Goal: Information Seeking & Learning: Learn about a topic

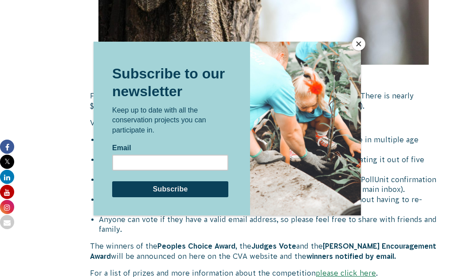
scroll to position [508, 0]
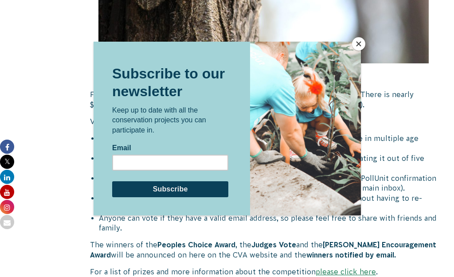
click at [359, 47] on button "Close" at bounding box center [358, 43] width 13 height 13
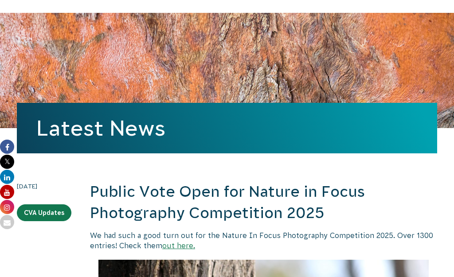
scroll to position [0, 0]
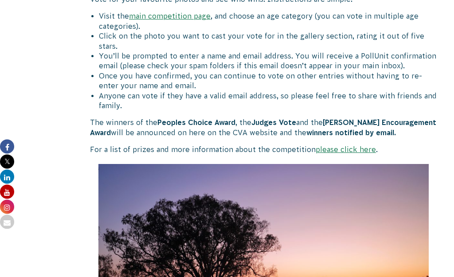
scroll to position [949, 0]
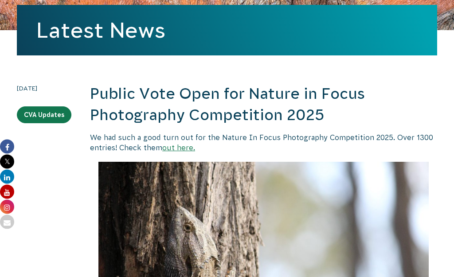
scroll to position [190, 0]
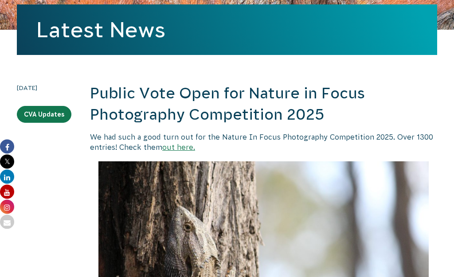
click at [188, 149] on link "out here." at bounding box center [178, 148] width 33 height 8
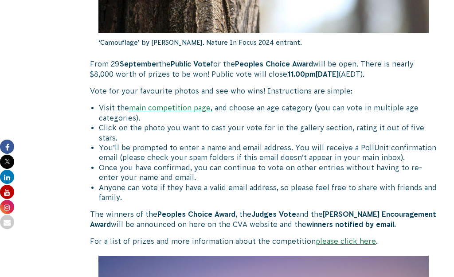
scroll to position [539, 0]
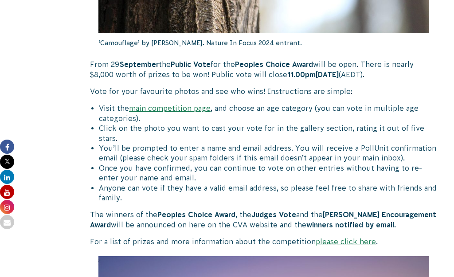
click at [346, 238] on link "please click here" at bounding box center [346, 242] width 60 height 8
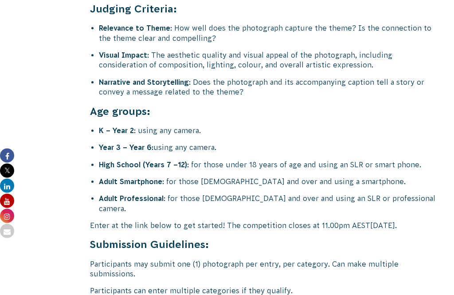
scroll to position [3394, 0]
click at [143, 194] on strong "Adult Professional" at bounding box center [131, 198] width 65 height 8
click at [146, 194] on strong "Adult Professional" at bounding box center [131, 198] width 65 height 8
click at [141, 194] on strong "Adult Professional" at bounding box center [131, 198] width 65 height 8
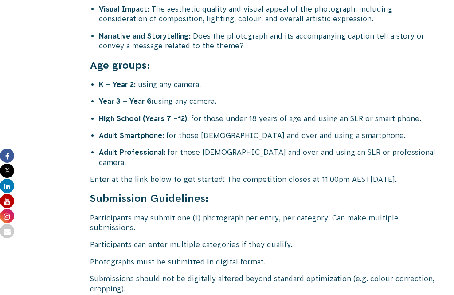
scroll to position [3439, 0]
